Goal: Task Accomplishment & Management: Complete application form

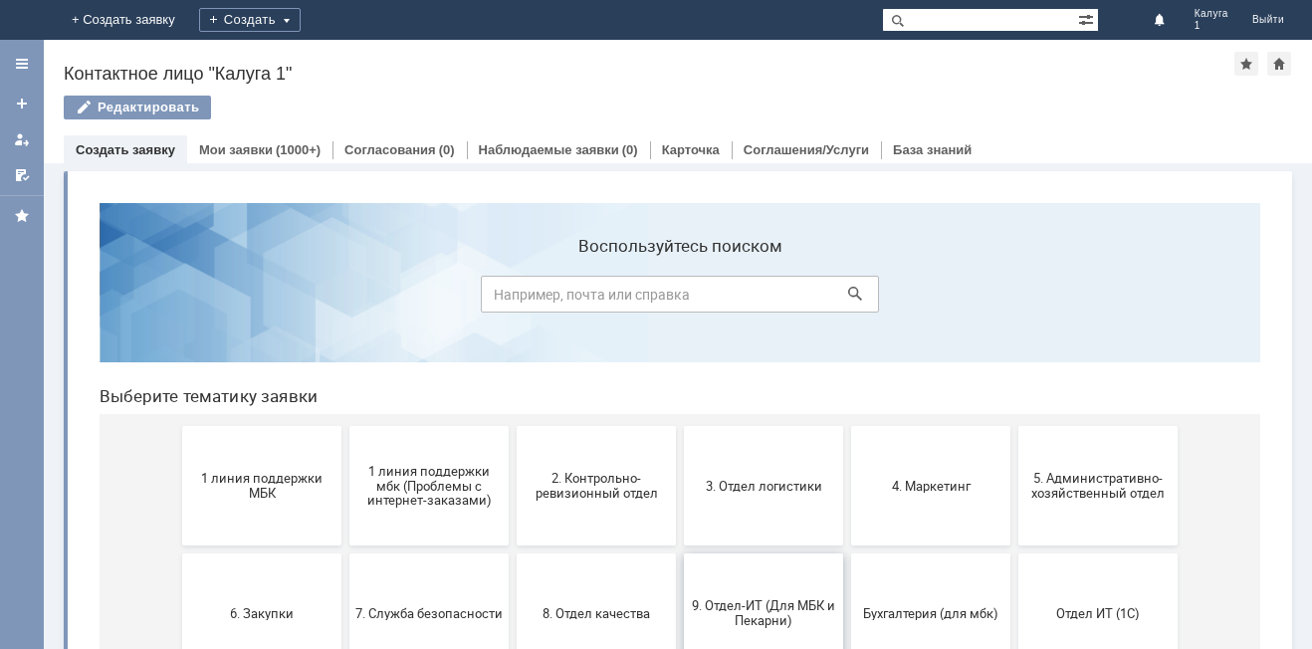
scroll to position [100, 0]
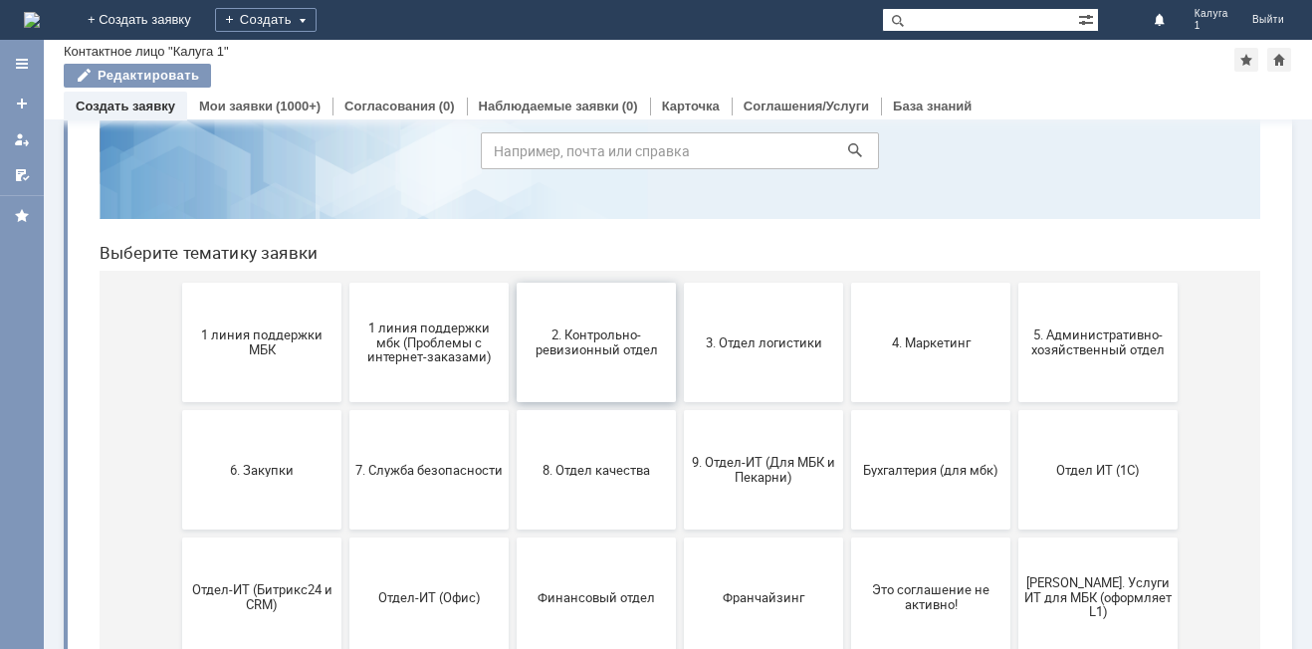
click at [610, 327] on span "2. Контрольно-ревизионный отдел" at bounding box center [595, 342] width 147 height 30
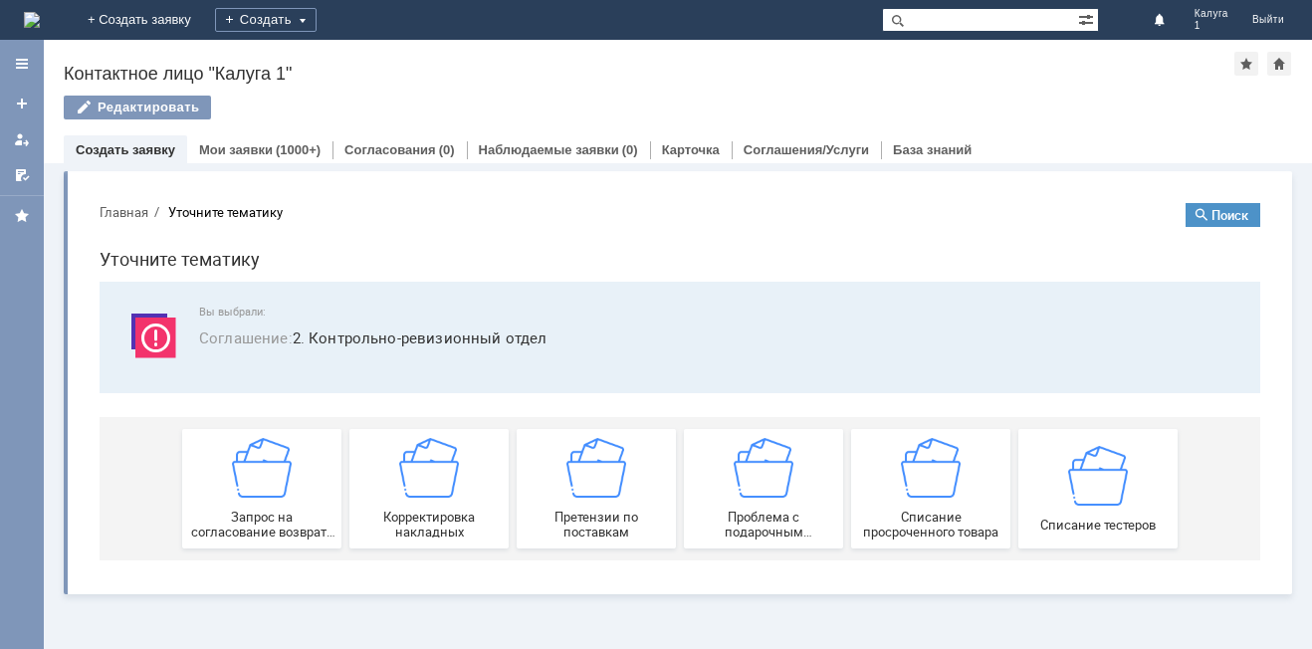
scroll to position [0, 0]
click at [594, 470] on img at bounding box center [596, 468] width 60 height 60
click at [590, 491] on img at bounding box center [596, 468] width 60 height 60
click at [600, 485] on img at bounding box center [596, 468] width 60 height 60
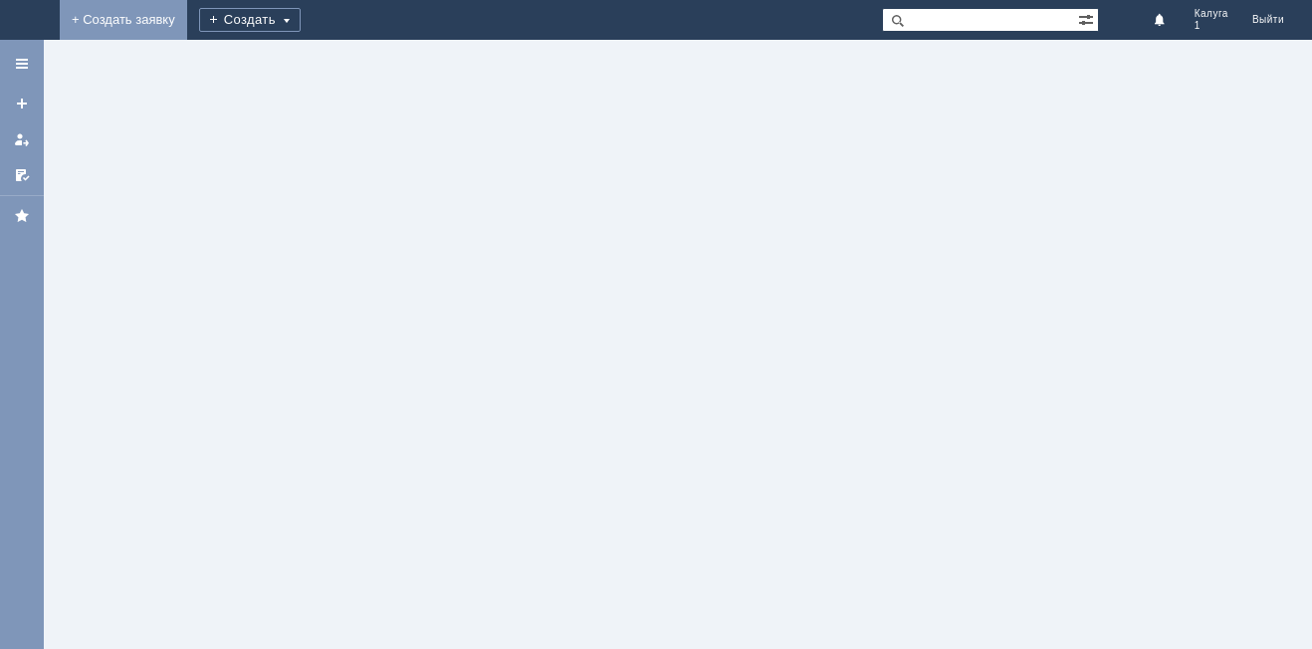
click at [187, 21] on link "+ Создать заявку" at bounding box center [123, 20] width 127 height 40
click at [187, 12] on link "+ Создать заявку" at bounding box center [123, 20] width 127 height 40
click at [301, 17] on div "Создать" at bounding box center [250, 20] width 102 height 24
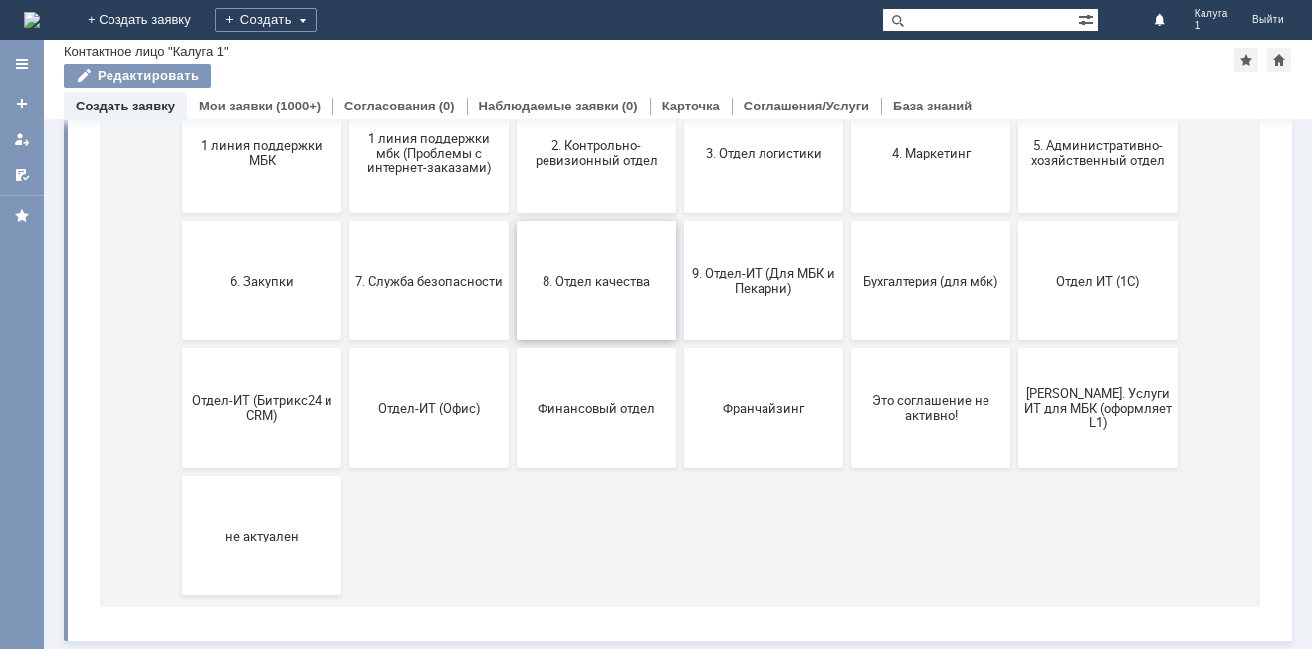
scroll to position [290, 0]
click at [620, 278] on span "8. Отдел качества" at bounding box center [595, 280] width 147 height 15
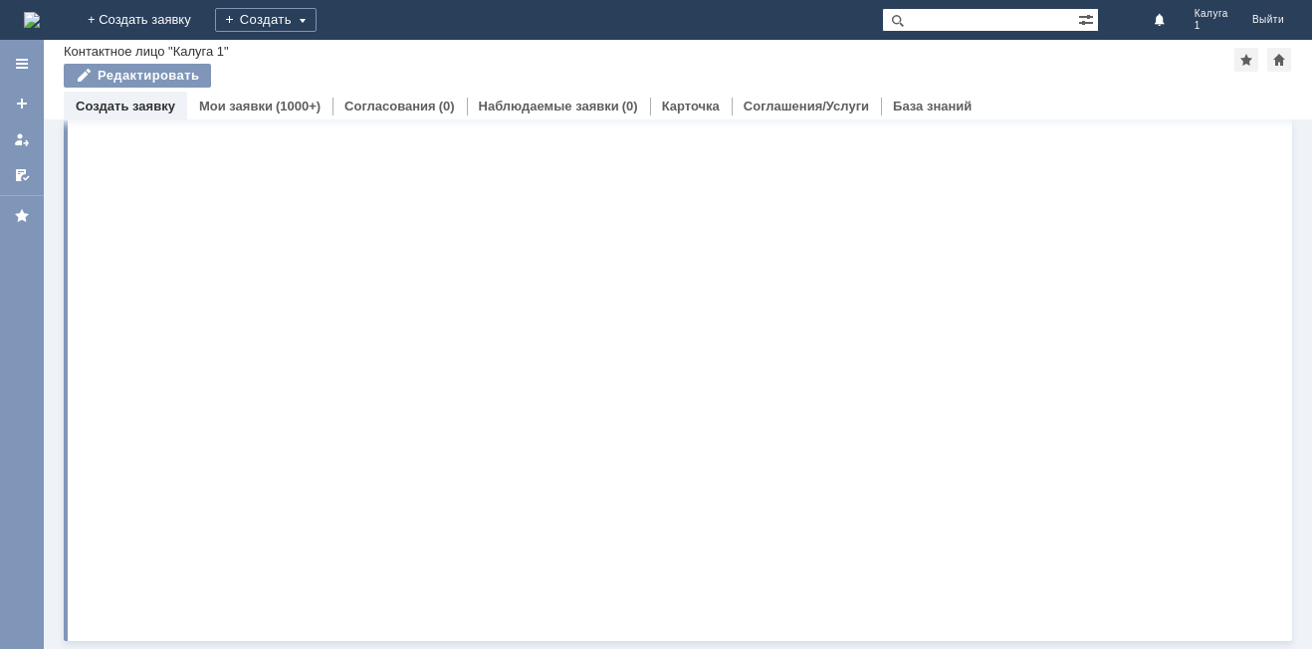
scroll to position [0, 0]
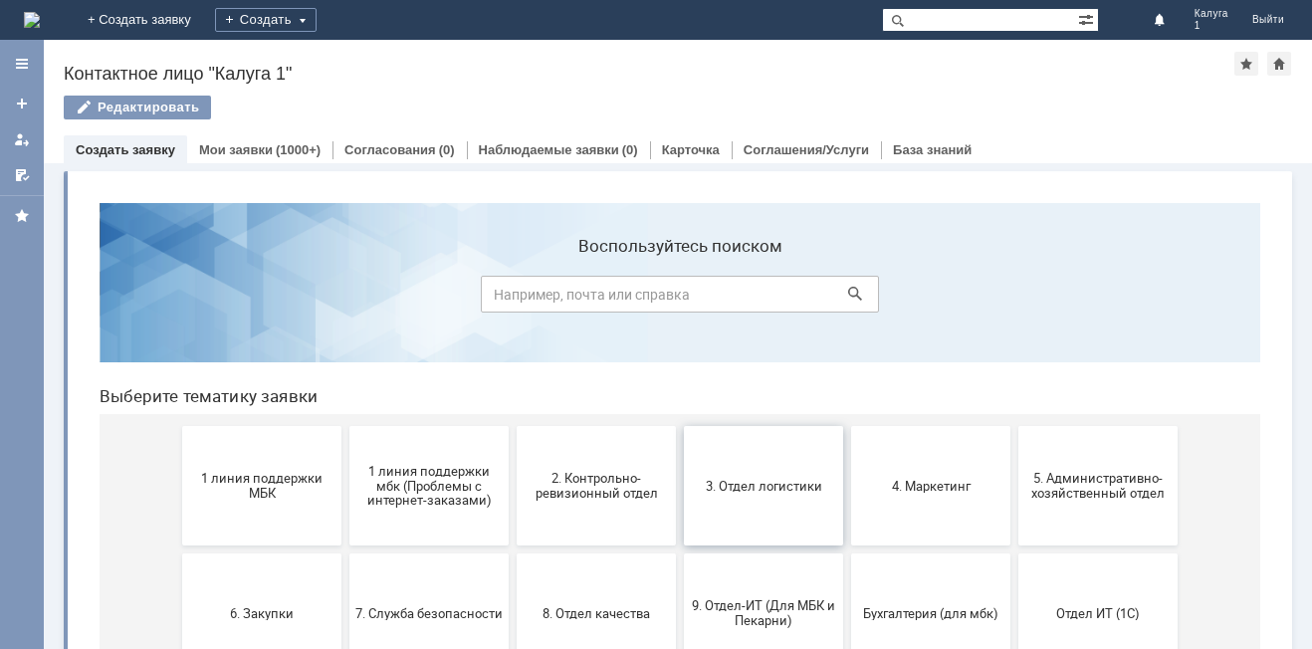
click at [799, 483] on span "3. Отдел логистики" at bounding box center [763, 485] width 147 height 15
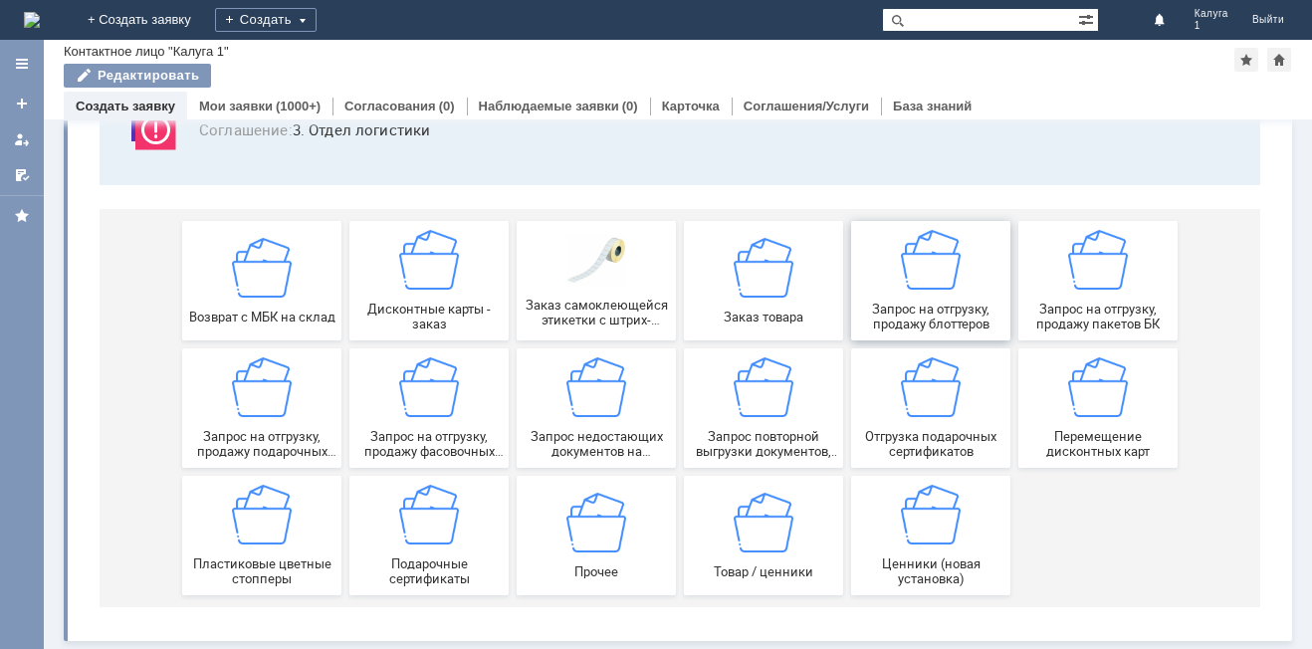
scroll to position [165, 0]
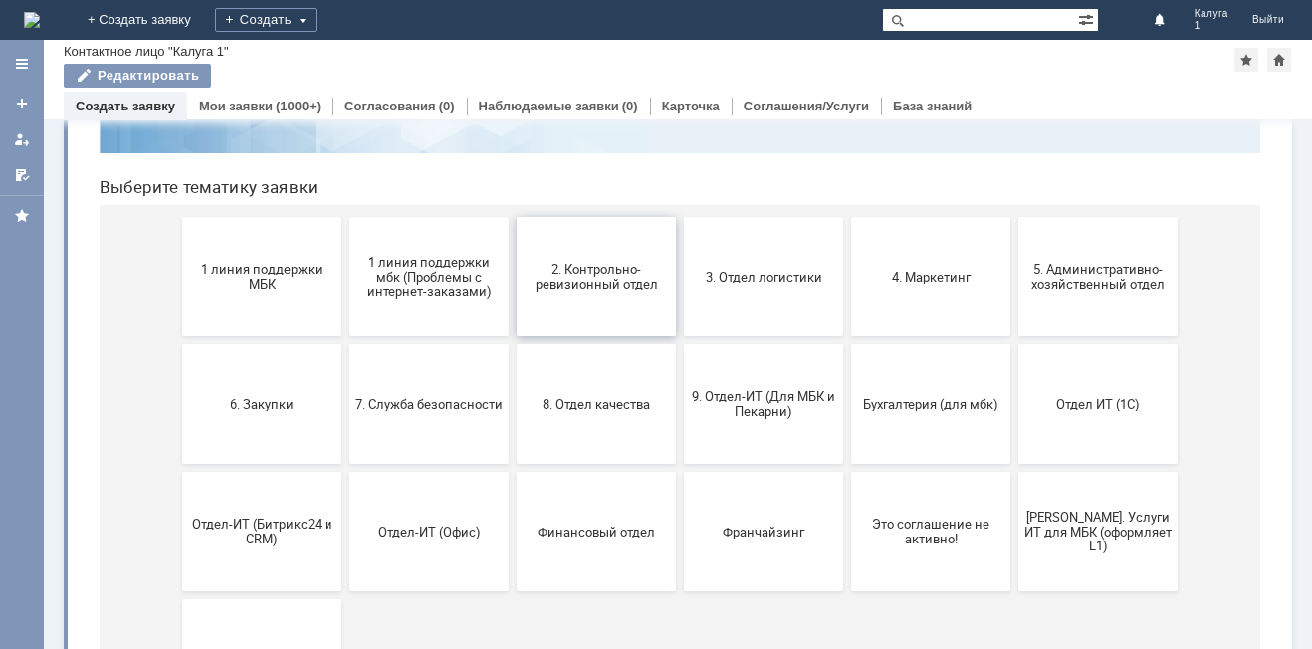
click at [549, 294] on button "2. Контрольно-ревизионный отдел" at bounding box center [596, 276] width 159 height 119
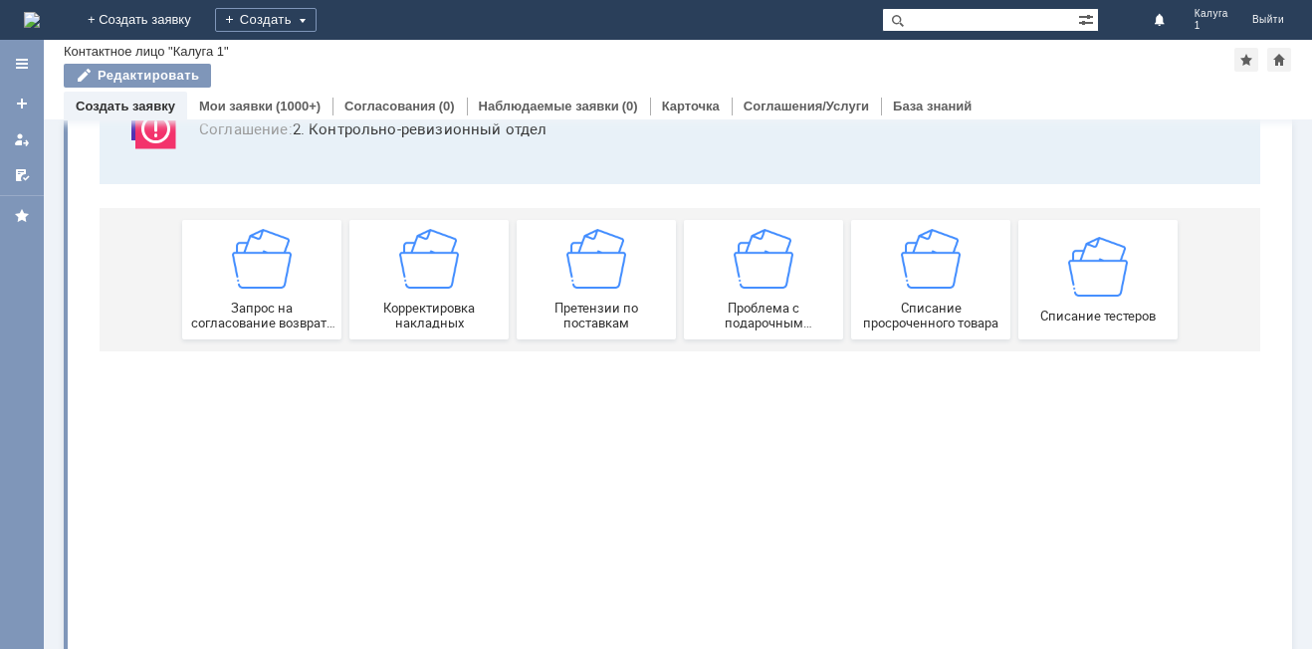
scroll to position [0, 0]
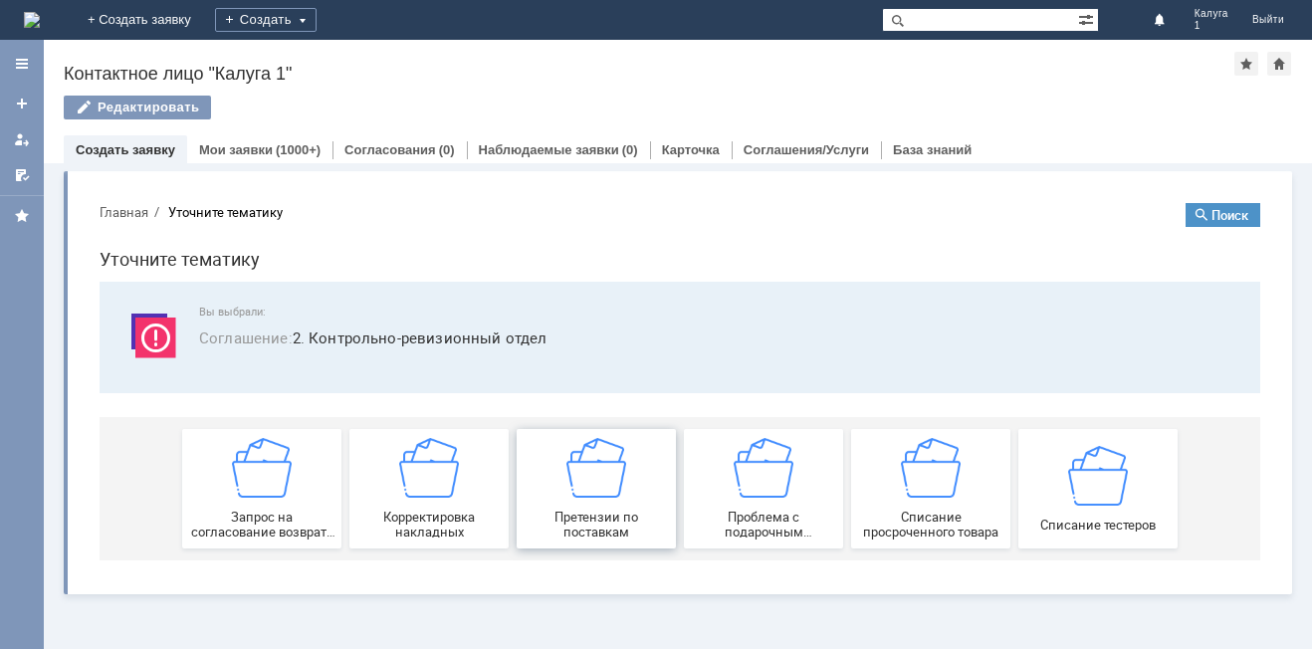
click at [616, 492] on img at bounding box center [596, 468] width 60 height 60
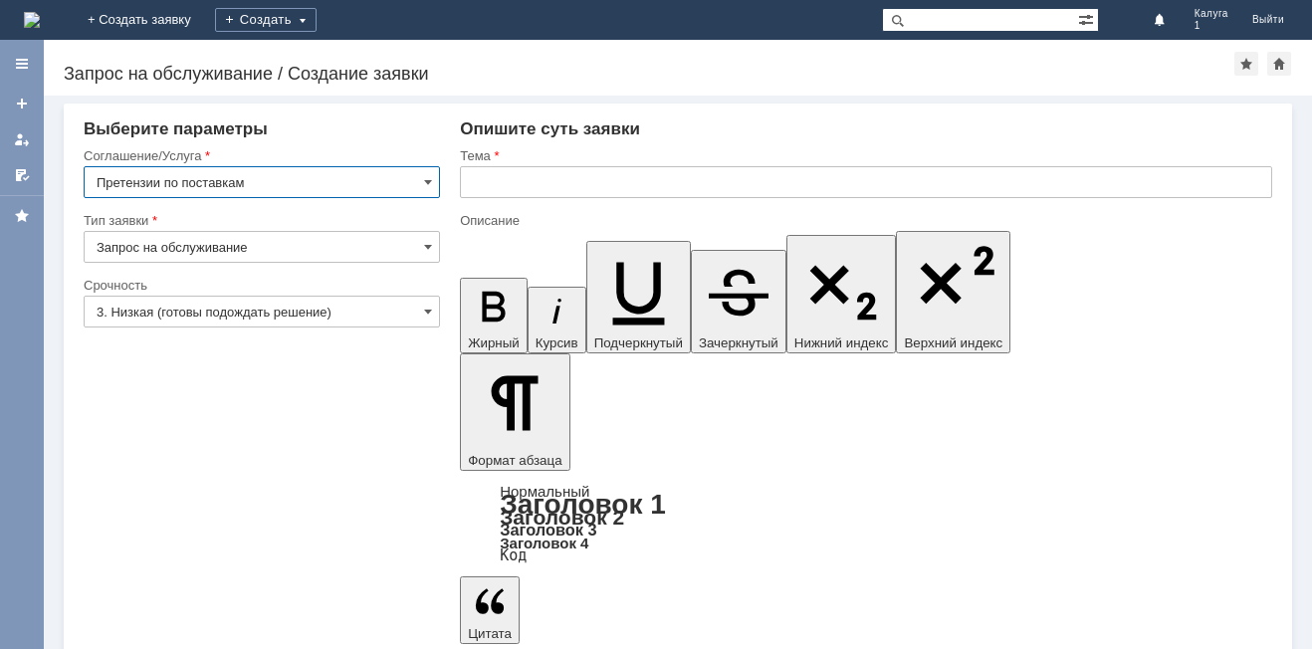
click at [422, 313] on input "3. Низкая (готовы подождать решение)" at bounding box center [262, 312] width 356 height 32
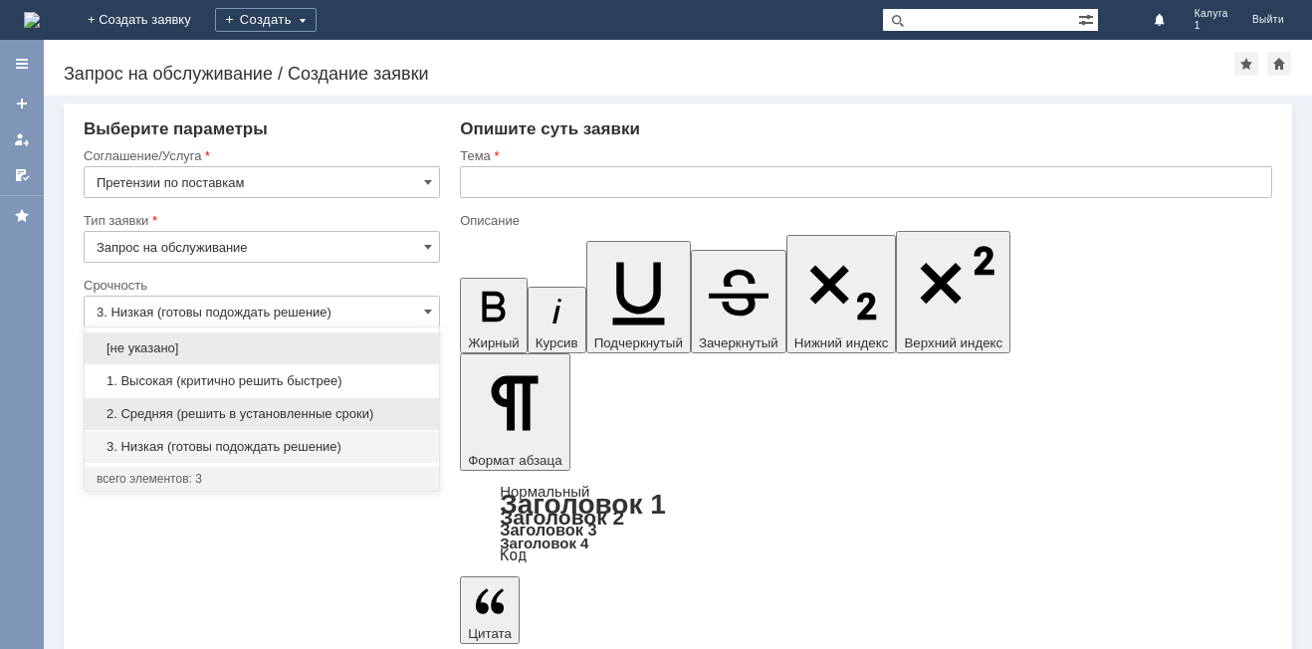
click at [323, 413] on span "2. Средняя (решить в установленные сроки)" at bounding box center [262, 414] width 330 height 16
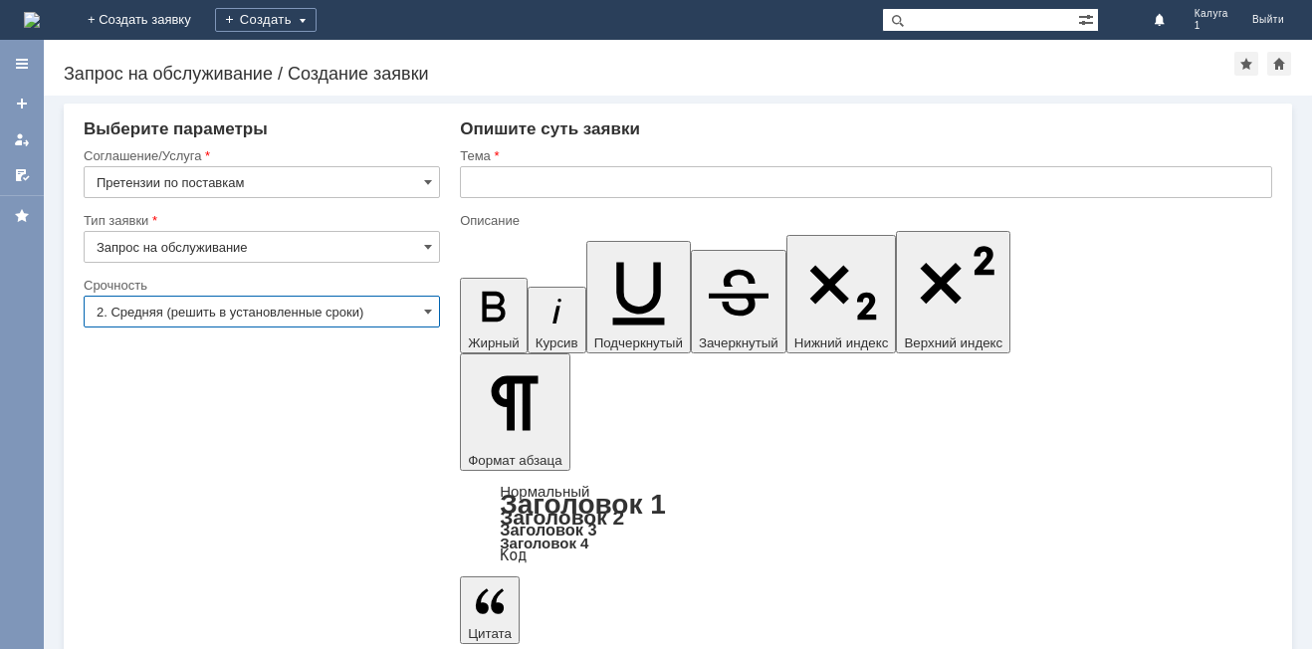
type input "2. Средняя (решить в установленные сроки)"
click at [523, 184] on input "text" at bounding box center [866, 182] width 812 height 32
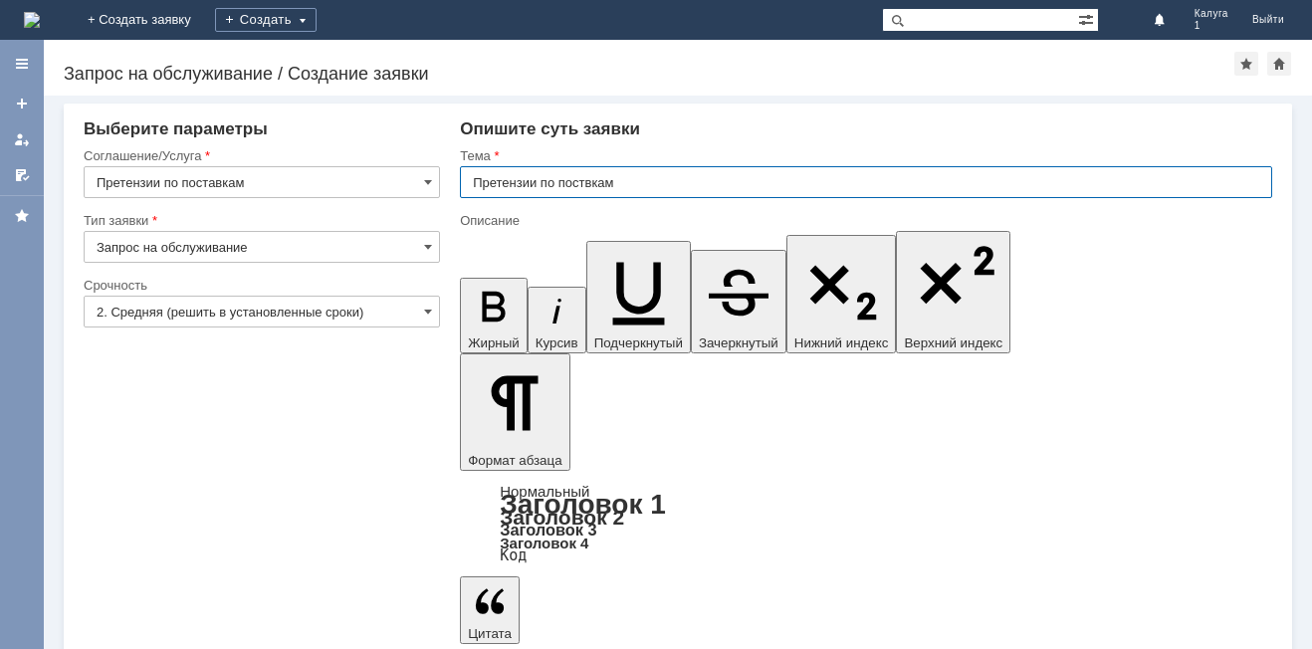
click at [588, 182] on input "Претензии по поствкам" at bounding box center [866, 182] width 812 height 32
click at [591, 181] on input "Претензии по поствкам" at bounding box center [866, 182] width 812 height 32
type input "Претензии по постакам"
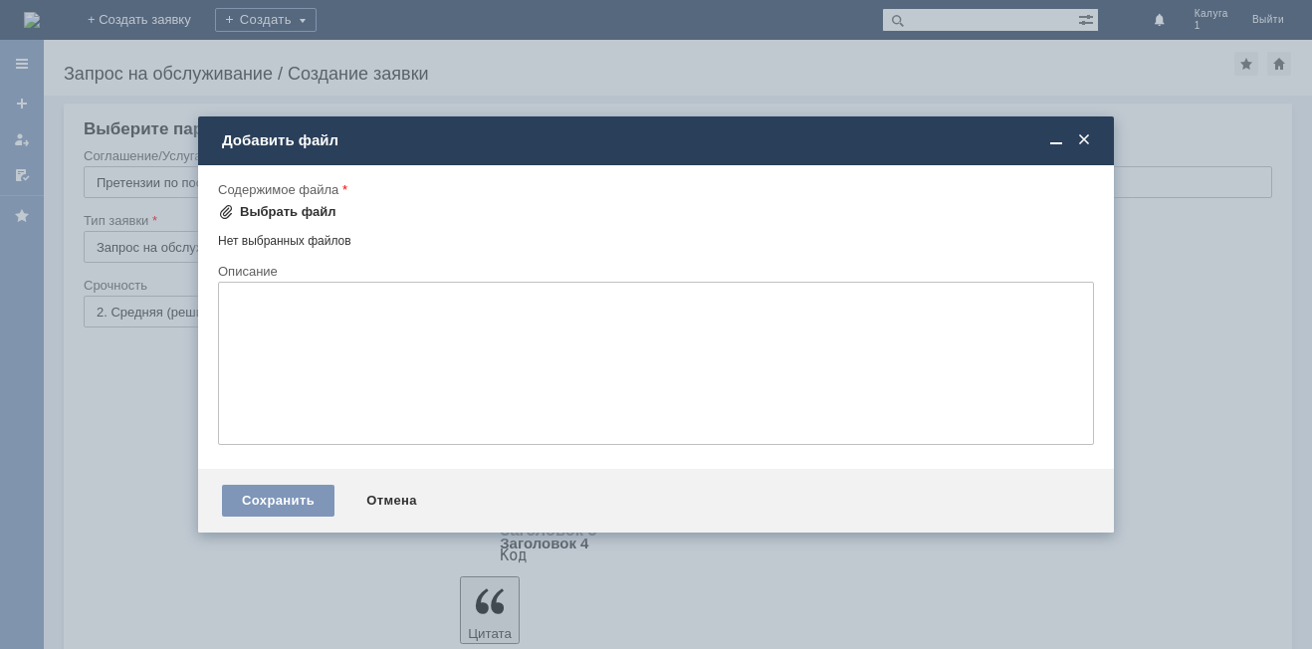
click at [296, 208] on div "Выбрать файл" at bounding box center [288, 212] width 97 height 16
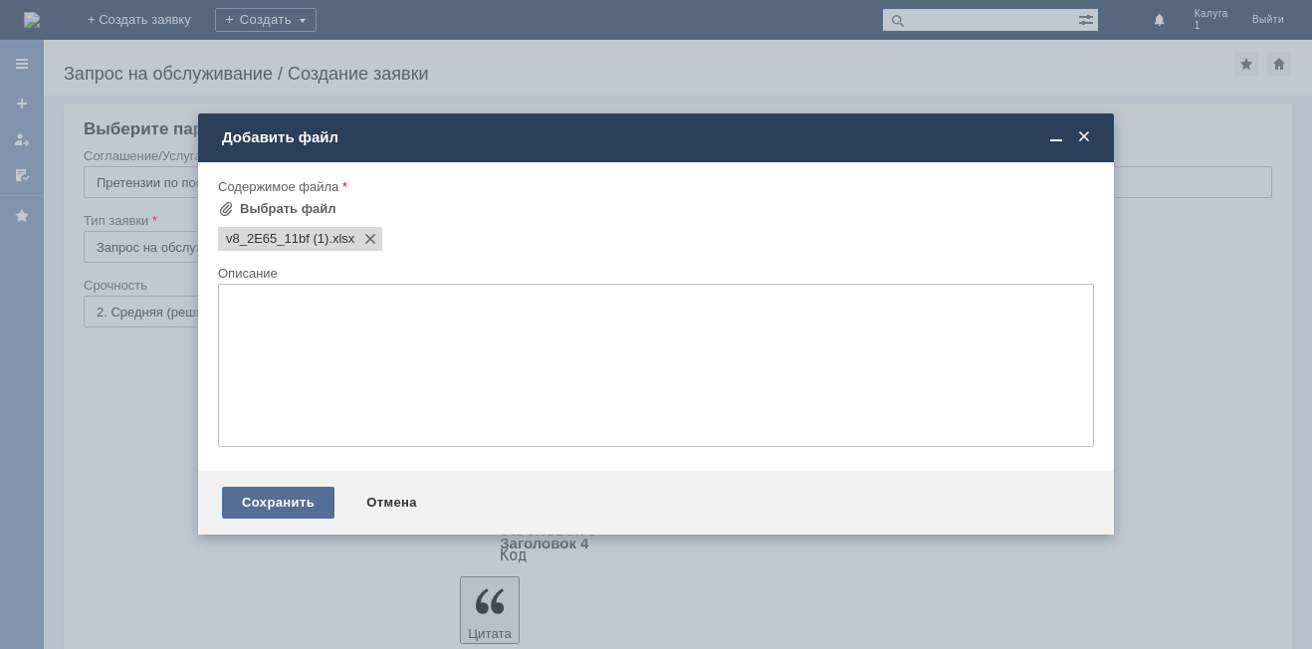
click at [289, 499] on div "Сохранить" at bounding box center [278, 503] width 112 height 32
